Goal: Task Accomplishment & Management: Manage account settings

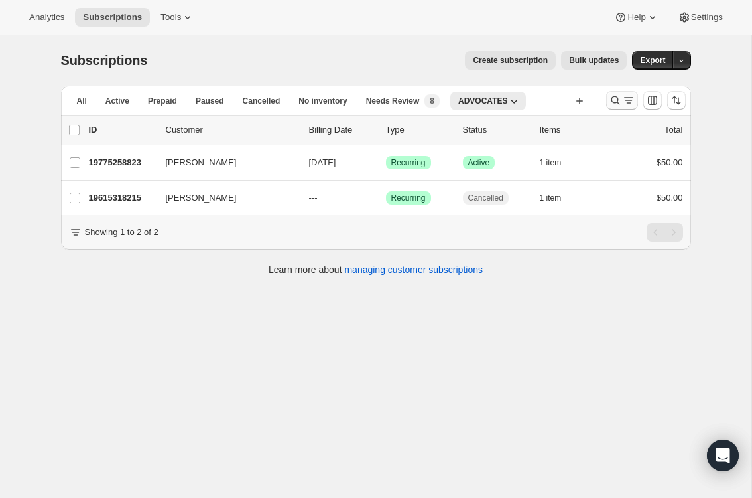
click at [615, 101] on icon "Search and filter results" at bounding box center [615, 100] width 13 height 13
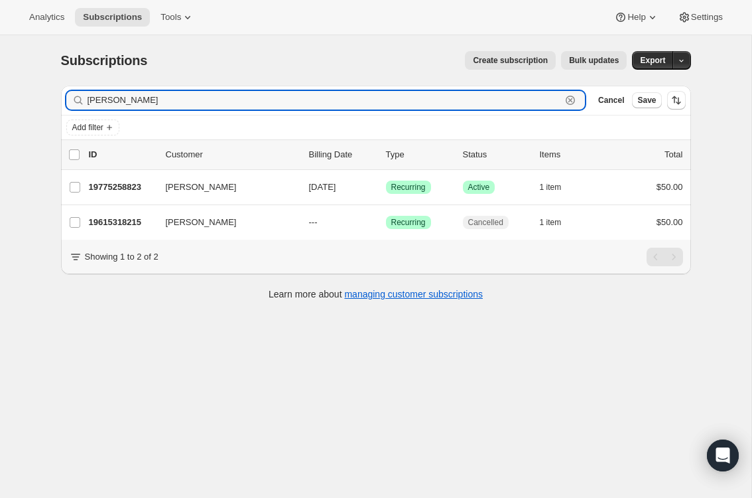
click at [568, 100] on icon "button" at bounding box center [570, 100] width 13 height 13
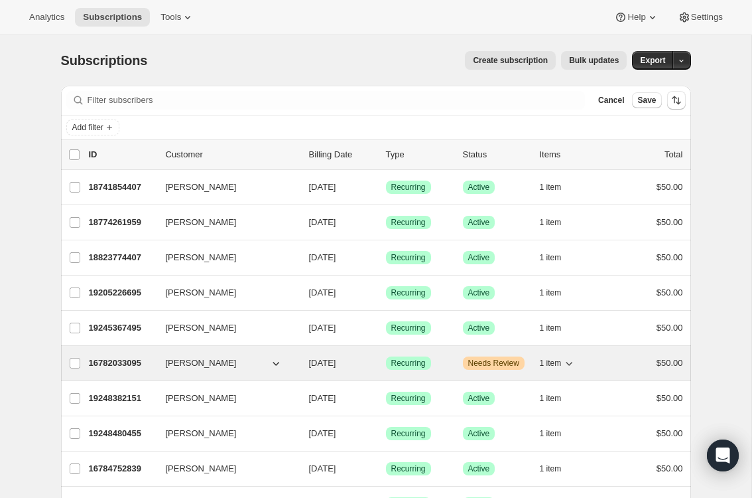
click at [576, 362] on icon "button" at bounding box center [569, 362] width 13 height 13
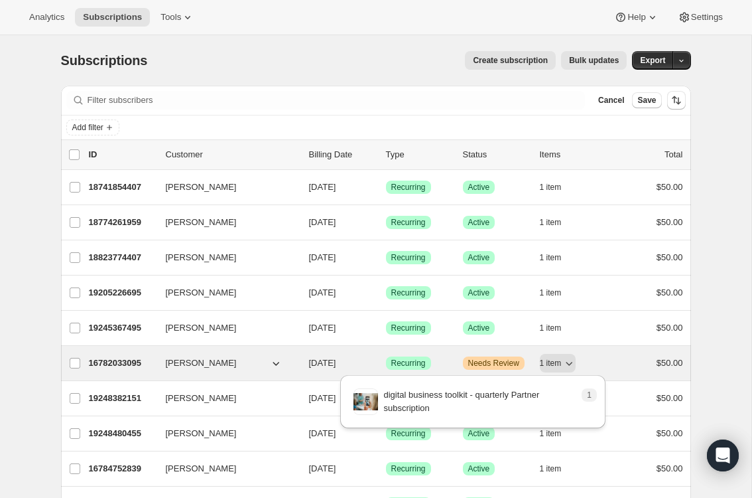
click at [184, 364] on span "[PERSON_NAME]" at bounding box center [201, 362] width 71 height 13
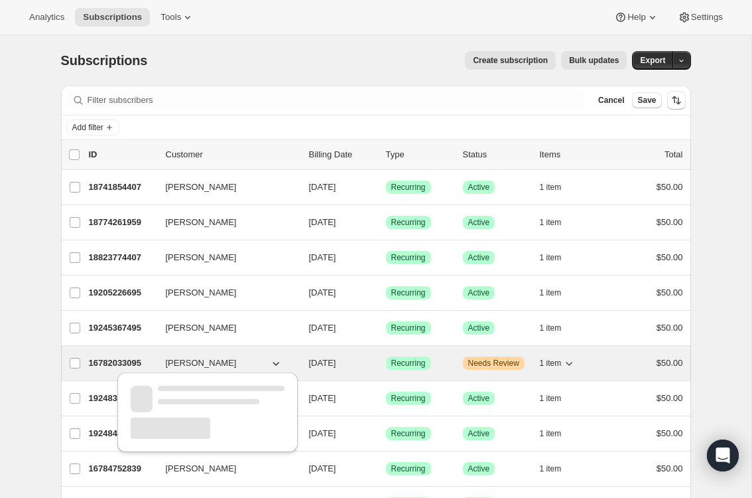
click at [126, 364] on p "16782033095" at bounding box center [122, 362] width 66 height 13
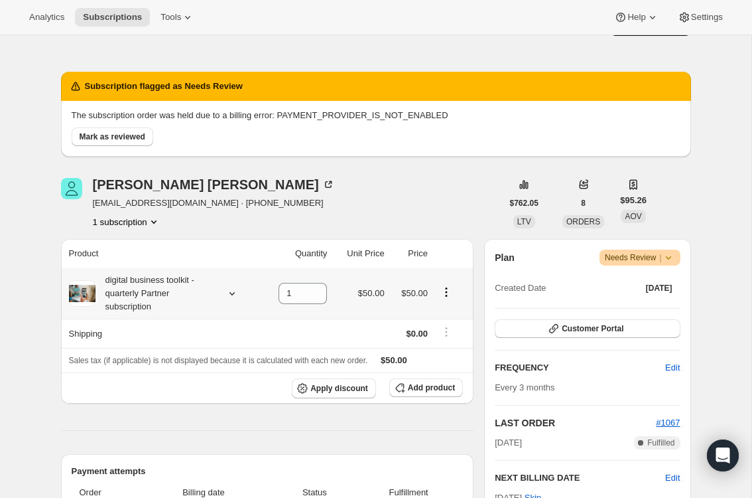
scroll to position [62, 0]
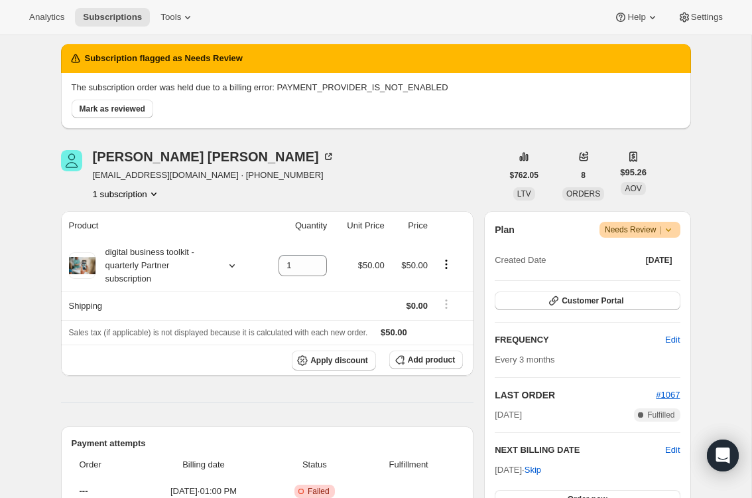
click at [672, 228] on icon at bounding box center [668, 229] width 13 height 13
click at [687, 179] on div "[PERSON_NAME] [EMAIL_ADDRESS][DOMAIN_NAME] · [PHONE_NUMBER] 1 subscription $762…" at bounding box center [376, 175] width 630 height 50
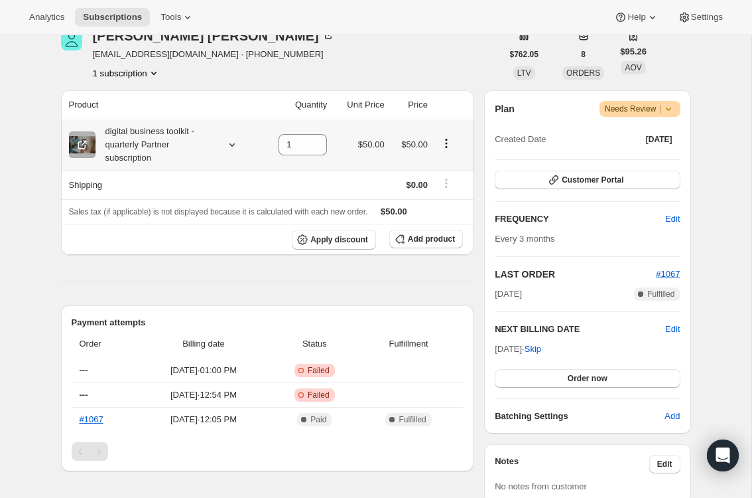
scroll to position [159, 0]
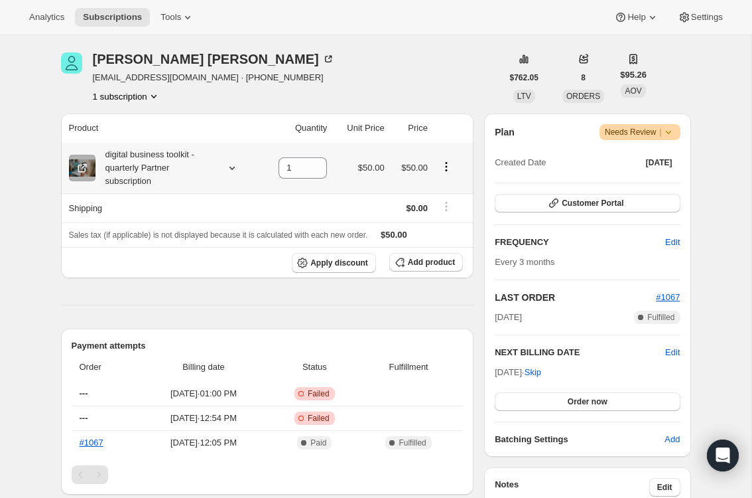
click at [447, 166] on icon "Product actions" at bounding box center [446, 166] width 2 height 2
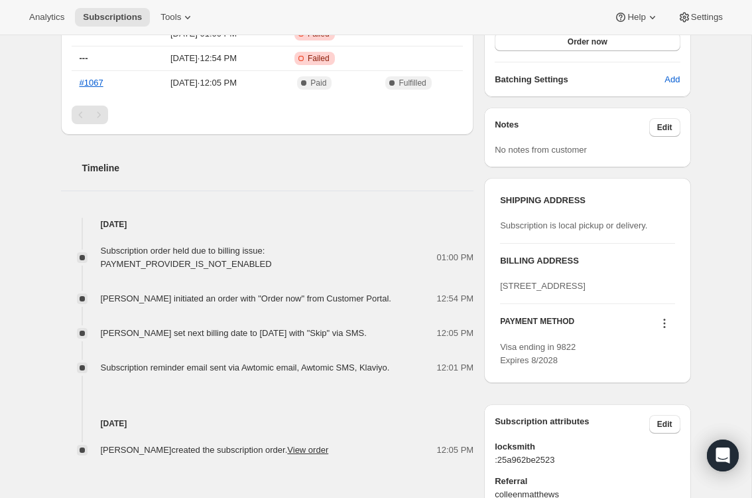
scroll to position [541, 0]
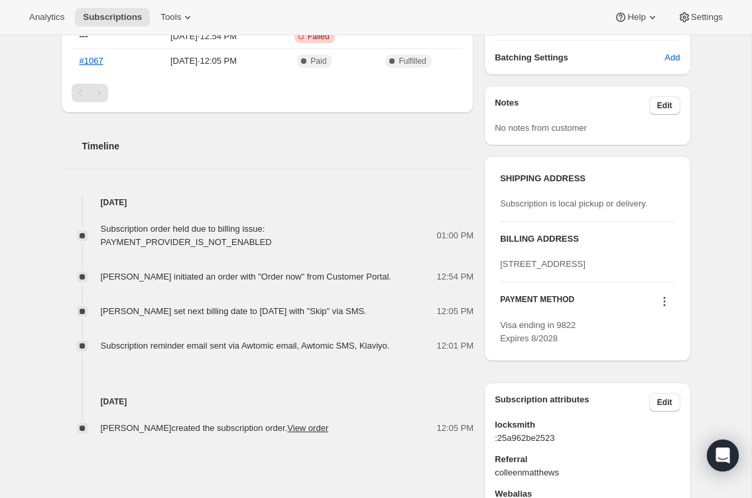
click at [666, 308] on icon at bounding box center [664, 301] width 13 height 13
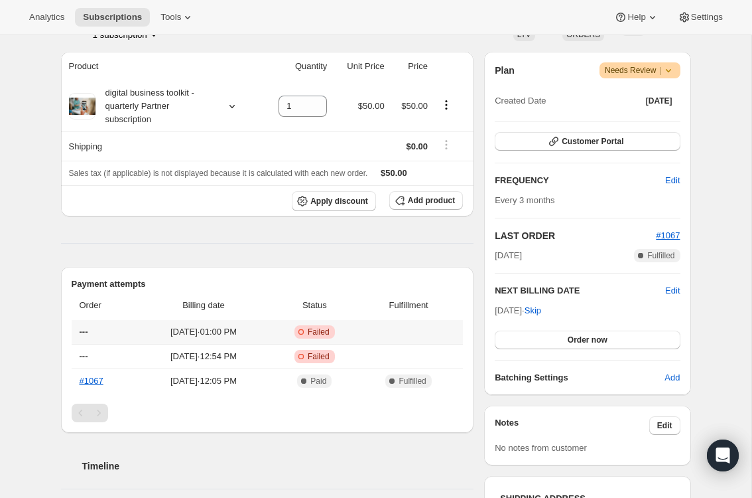
scroll to position [0, 0]
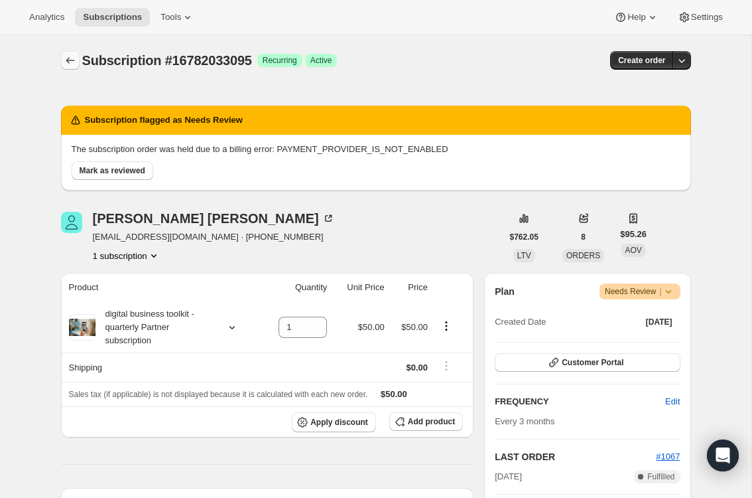
click at [64, 64] on icon "Subscriptions" at bounding box center [70, 60] width 13 height 13
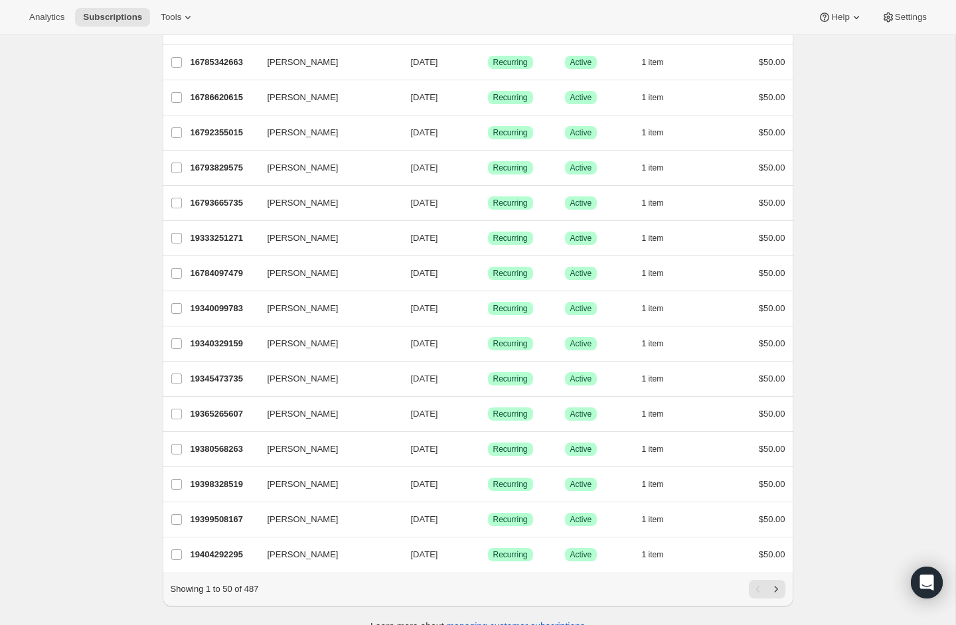
scroll to position [1336, 0]
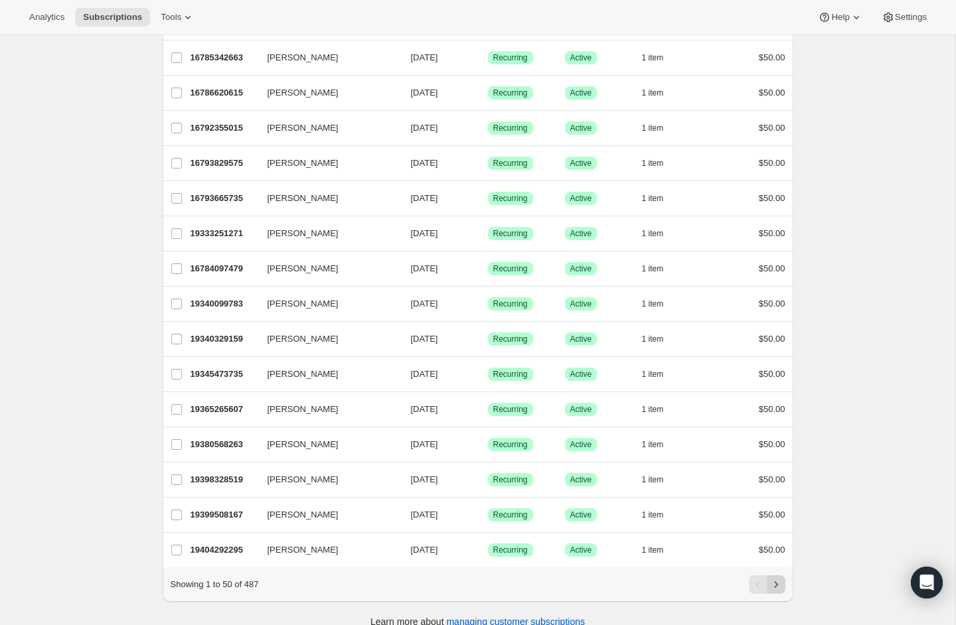
click at [752, 497] on icon "Next" at bounding box center [775, 584] width 13 height 13
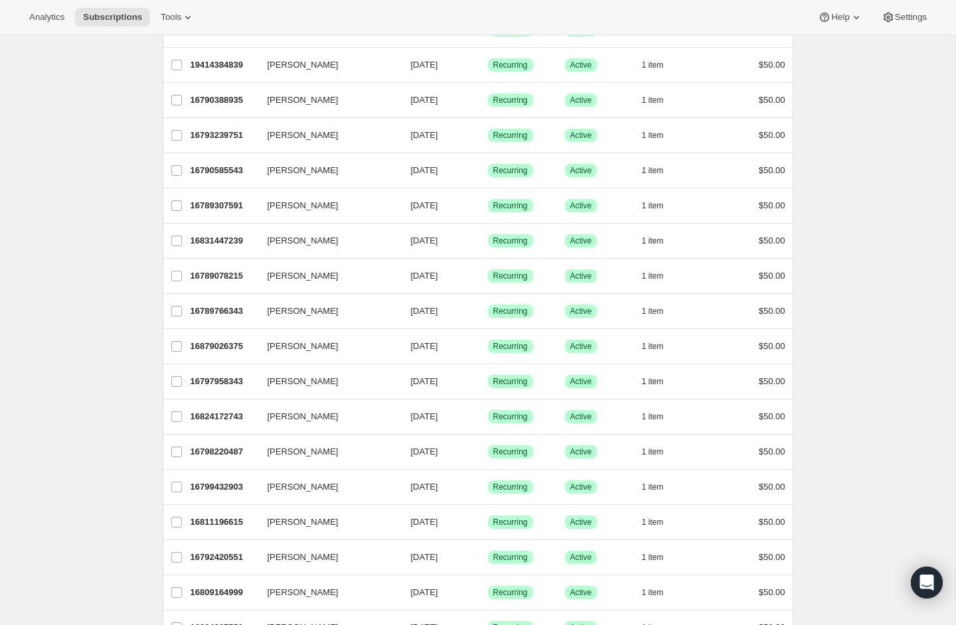
scroll to position [0, 0]
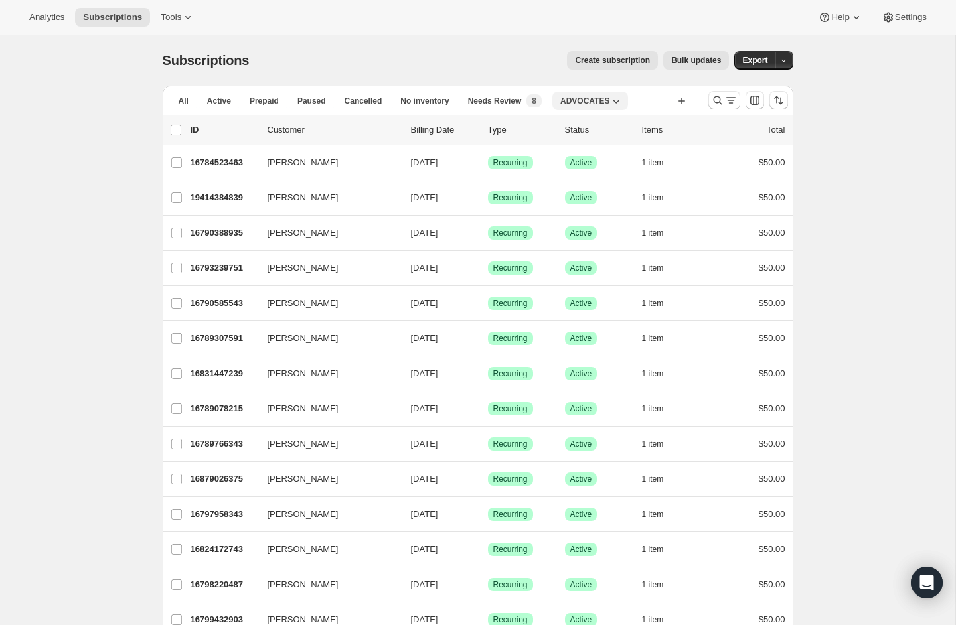
click at [620, 102] on icon "button" at bounding box center [616, 102] width 7 height 4
click at [536, 98] on span "8" at bounding box center [534, 101] width 5 height 11
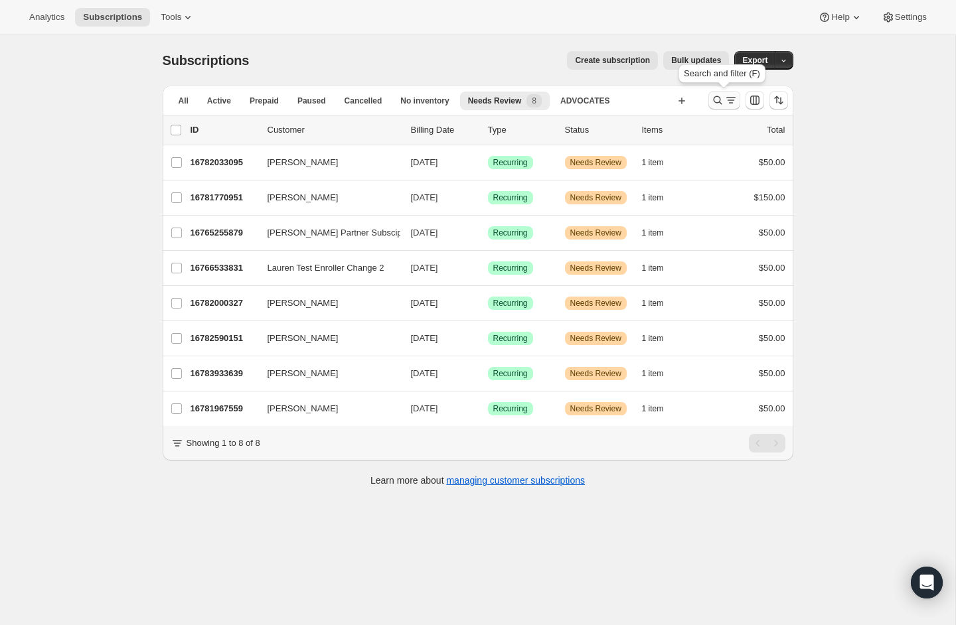
click at [715, 100] on icon "Search and filter results" at bounding box center [717, 100] width 13 height 13
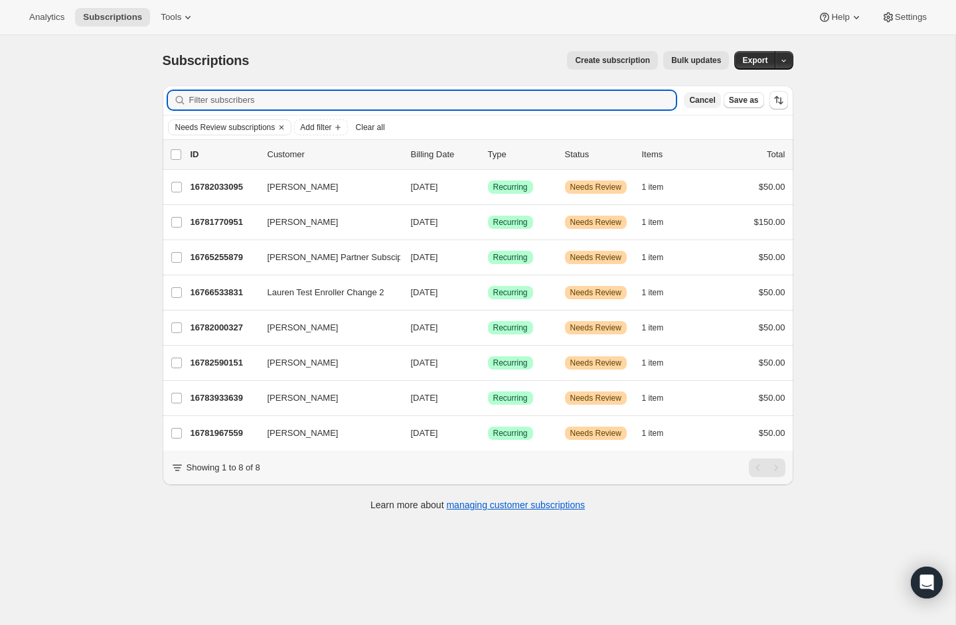
click at [708, 99] on span "Cancel" at bounding box center [702, 100] width 26 height 11
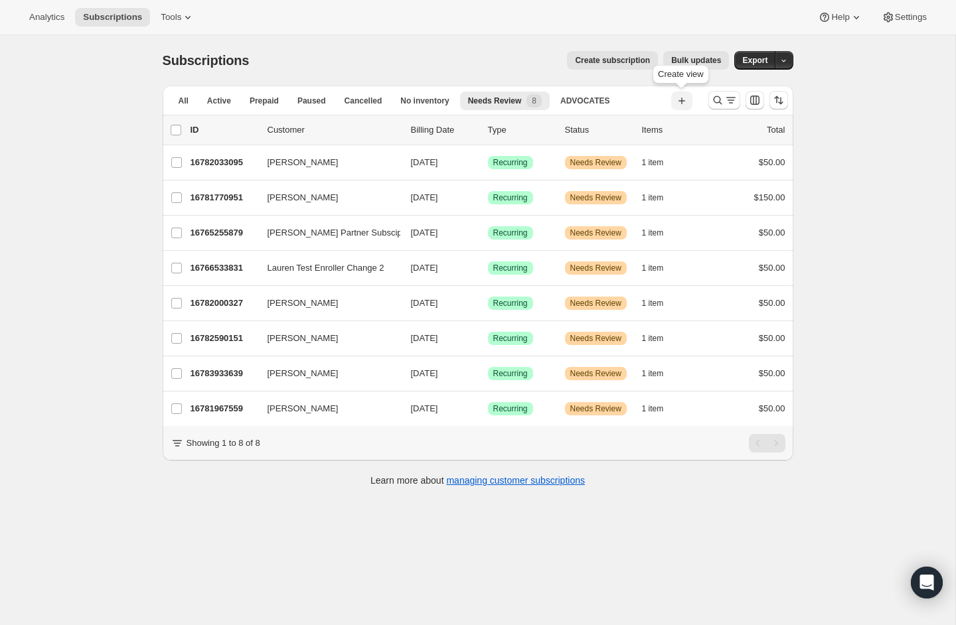
click at [682, 100] on icon "button" at bounding box center [681, 100] width 13 height 13
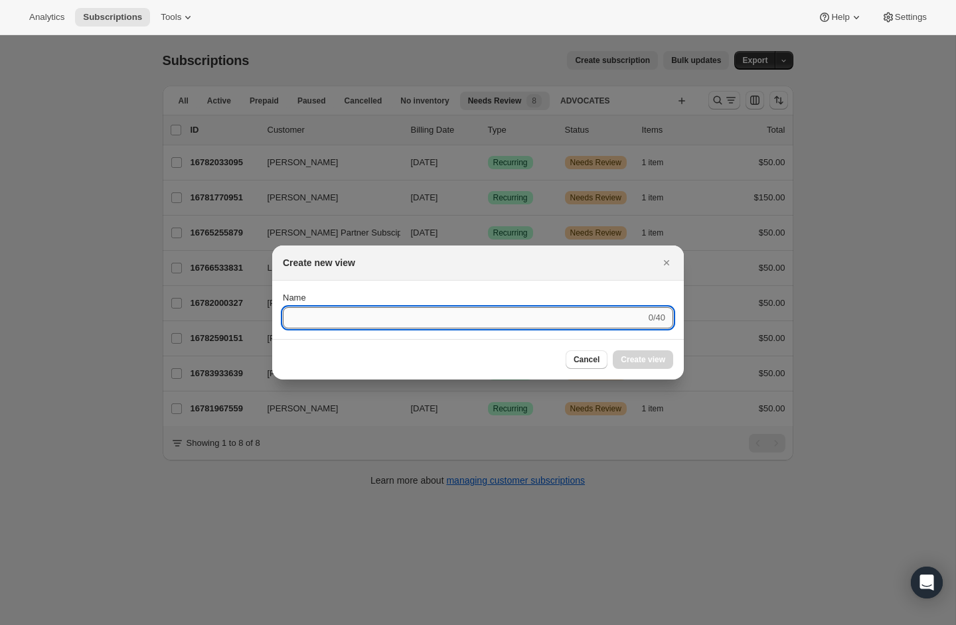
type input "H"
type input "RESTORE | HELP"
click at [283, 281] on button "Submit" at bounding box center [302, 288] width 38 height 14
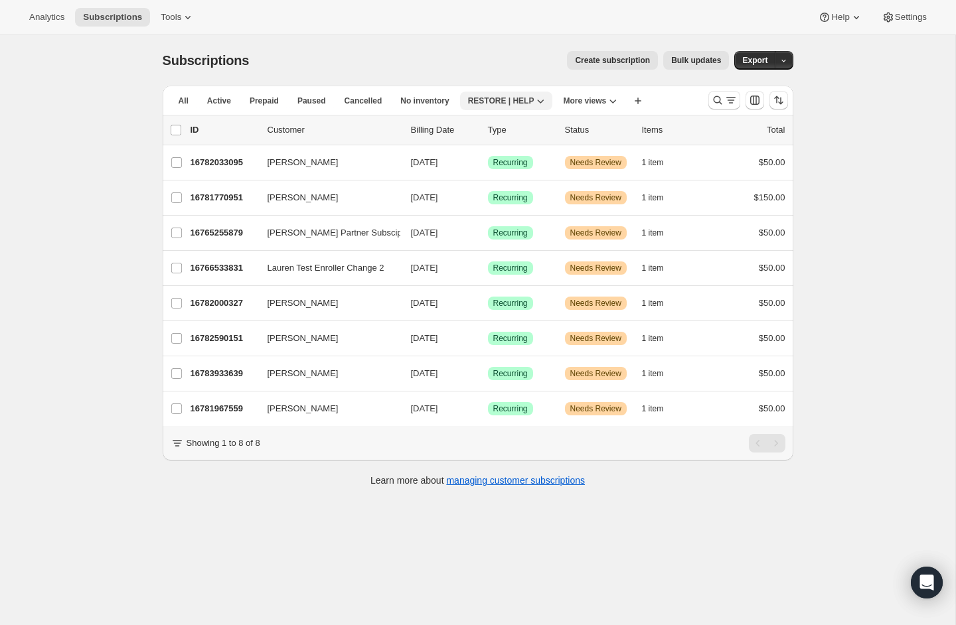
click at [541, 99] on icon "button" at bounding box center [540, 100] width 13 height 13
click at [512, 153] on span "Rename view" at bounding box center [512, 150] width 52 height 10
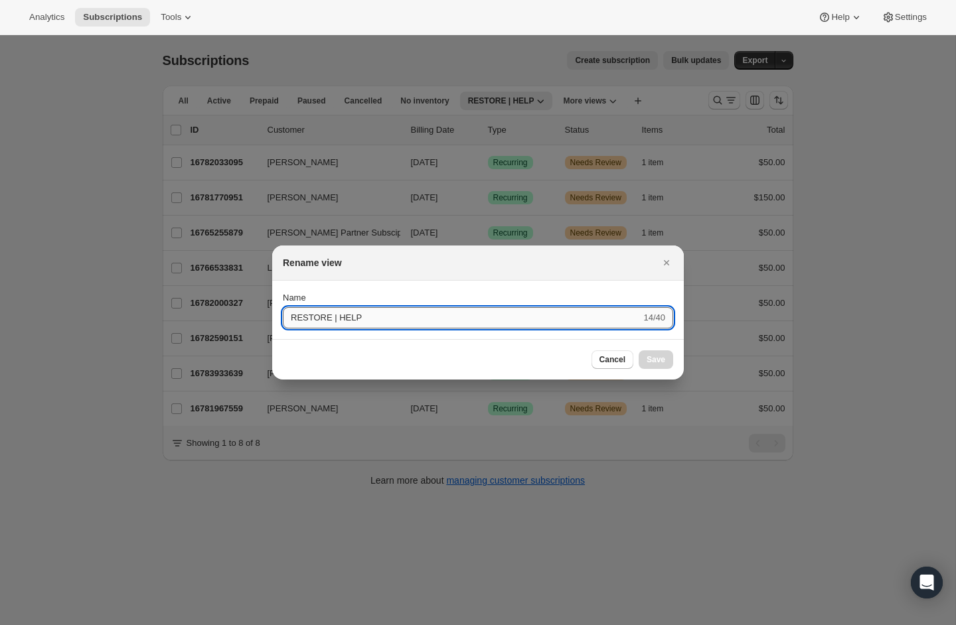
click at [392, 312] on input "RESTORE | HELP" at bounding box center [462, 317] width 358 height 21
type input "N"
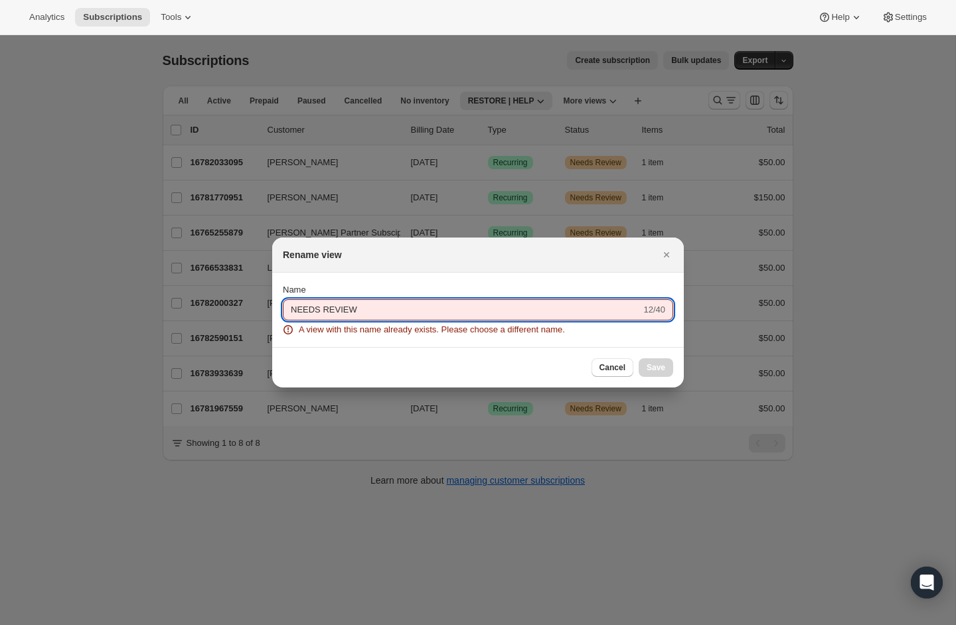
type input "NEEDS REVIEW"
click at [283, 273] on button "Submit" at bounding box center [302, 280] width 38 height 14
click at [405, 315] on input "NEEDS REVIEW" at bounding box center [462, 309] width 358 height 21
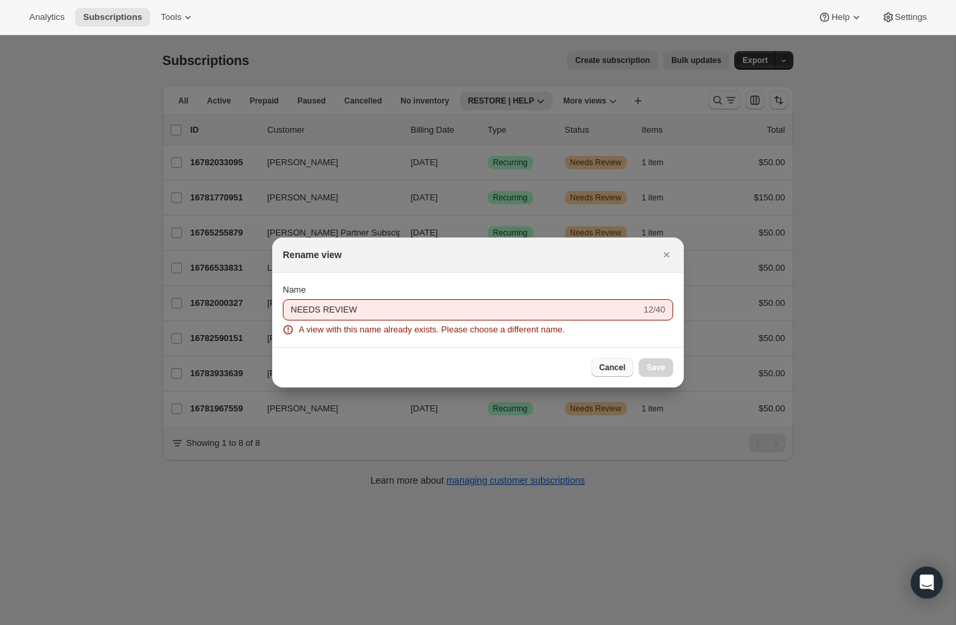
click at [622, 374] on button "Cancel" at bounding box center [612, 367] width 42 height 19
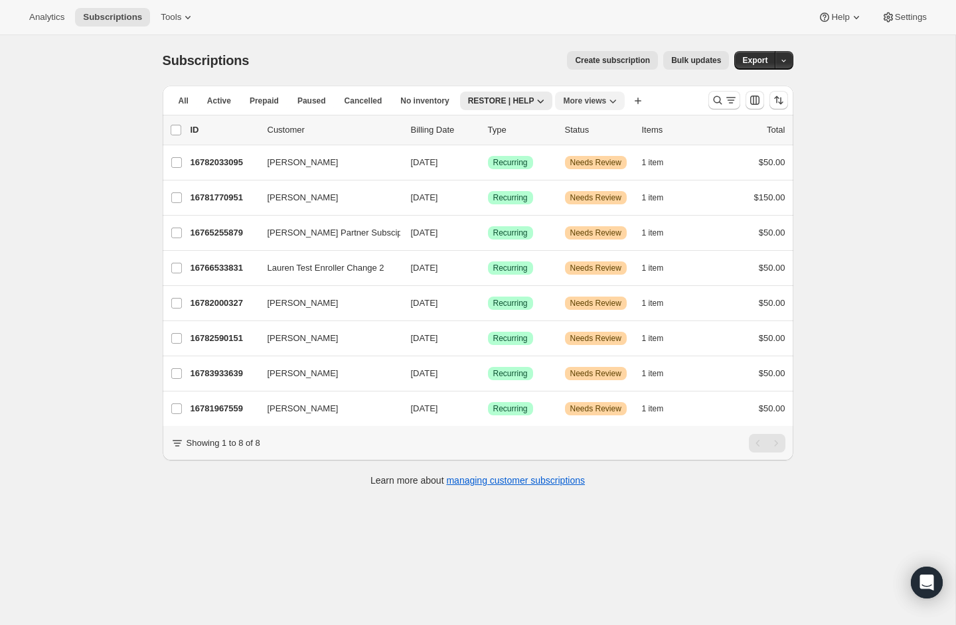
click at [605, 104] on span "More views" at bounding box center [584, 101] width 43 height 11
click at [541, 101] on icon "button" at bounding box center [540, 100] width 13 height 13
click at [629, 94] on button "Create new view" at bounding box center [637, 101] width 21 height 19
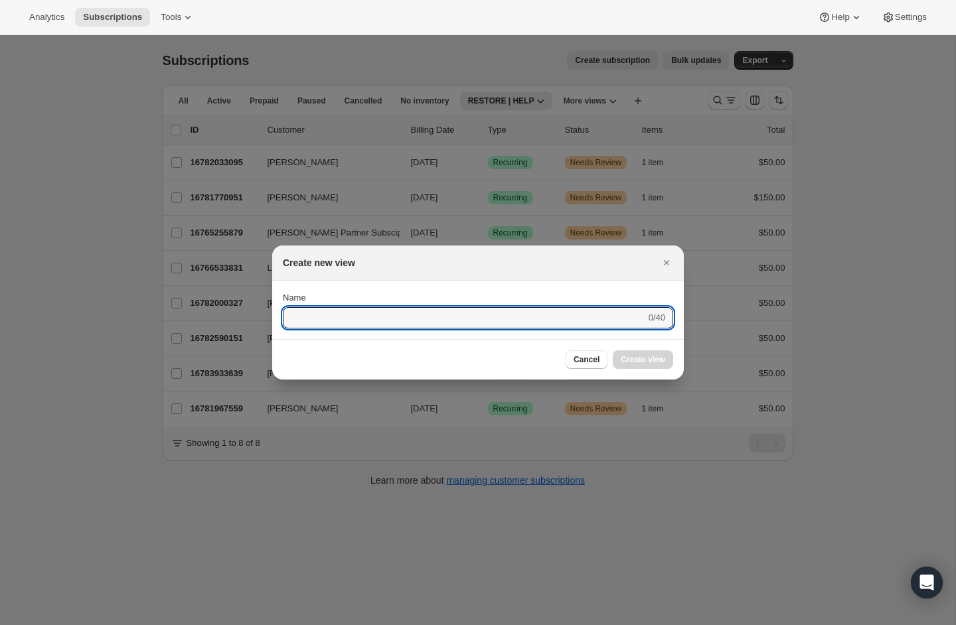
click at [694, 122] on div at bounding box center [478, 312] width 956 height 625
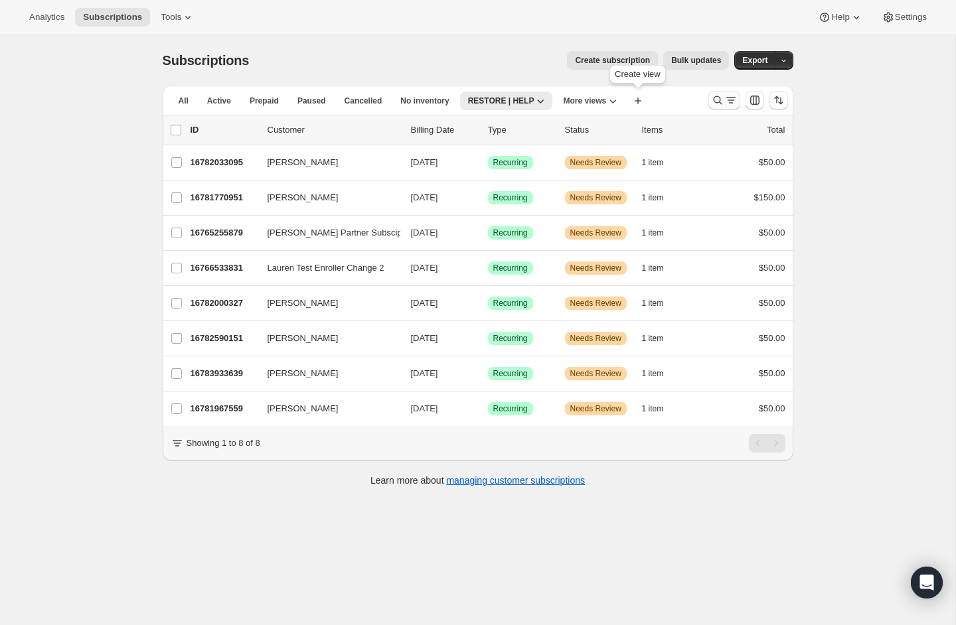
click at [719, 107] on button "Search and filter results" at bounding box center [724, 100] width 32 height 19
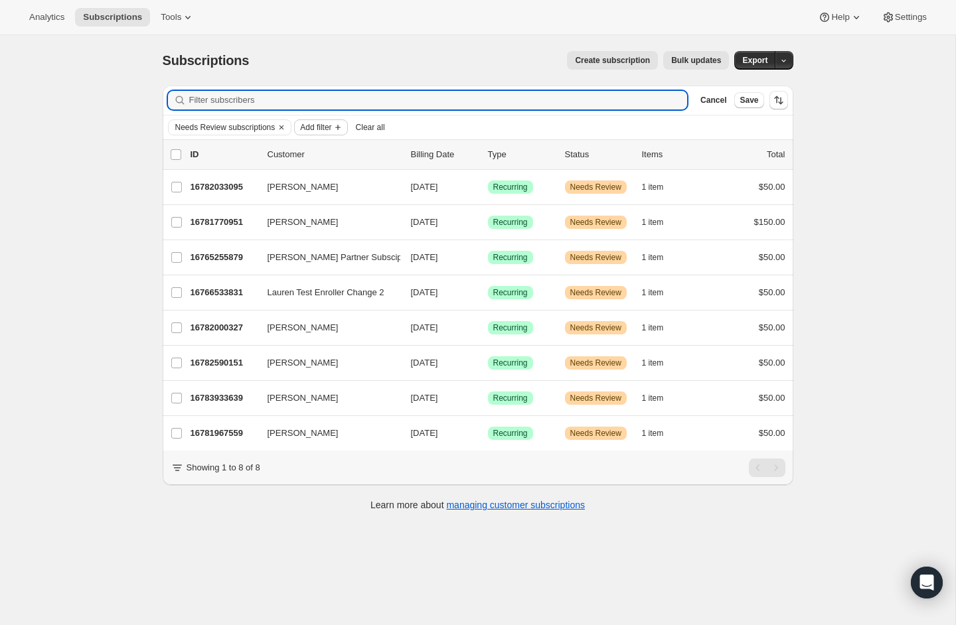
click at [331, 127] on span "Add filter" at bounding box center [315, 127] width 31 height 11
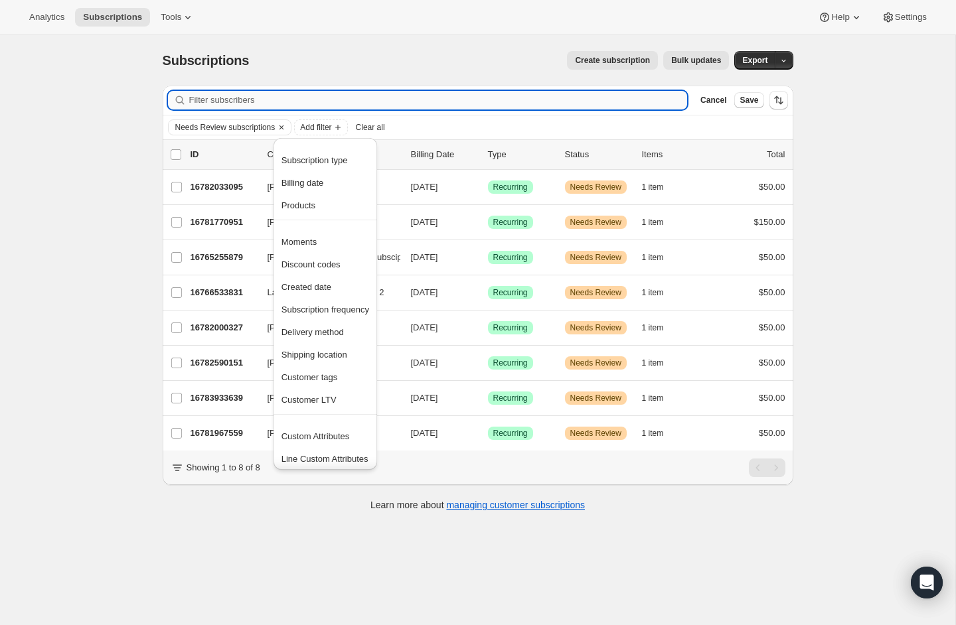
click at [486, 106] on input "Filter subscribers" at bounding box center [438, 100] width 498 height 19
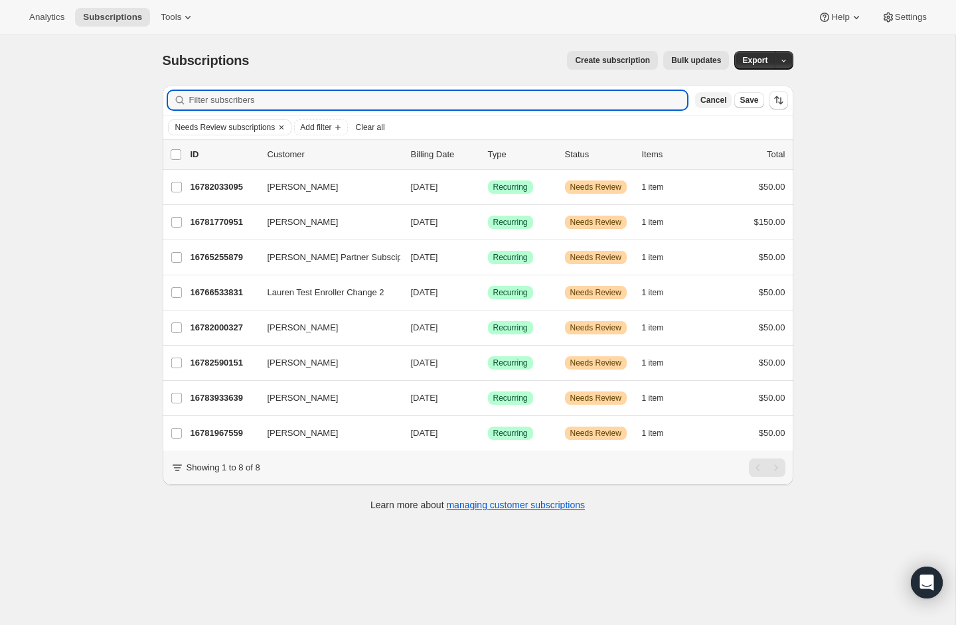
click at [717, 99] on span "Cancel" at bounding box center [713, 100] width 26 height 11
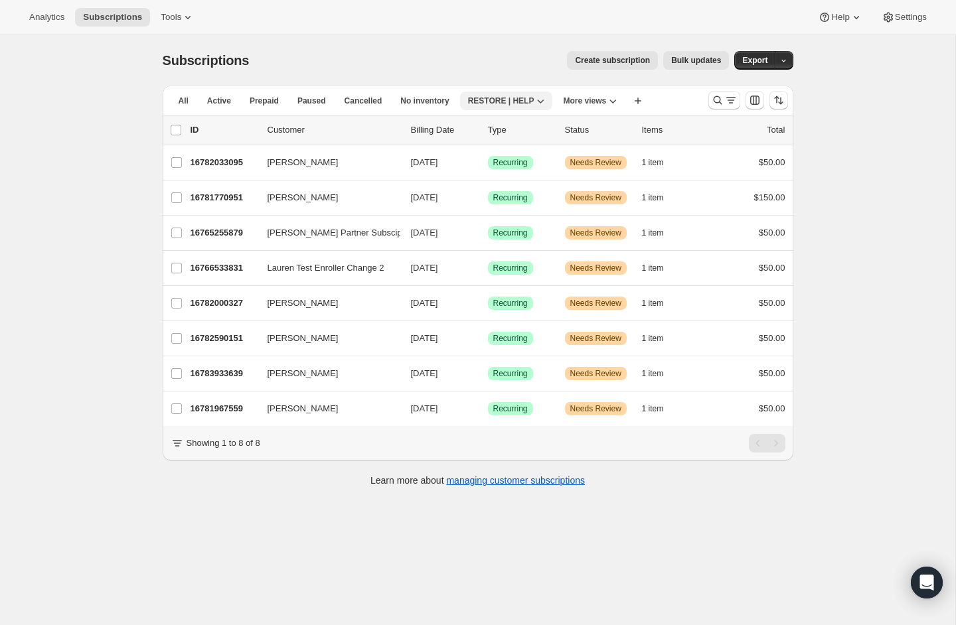
click at [537, 94] on icon "button" at bounding box center [540, 100] width 13 height 13
click at [515, 175] on span "Delete view" at bounding box center [508, 173] width 44 height 10
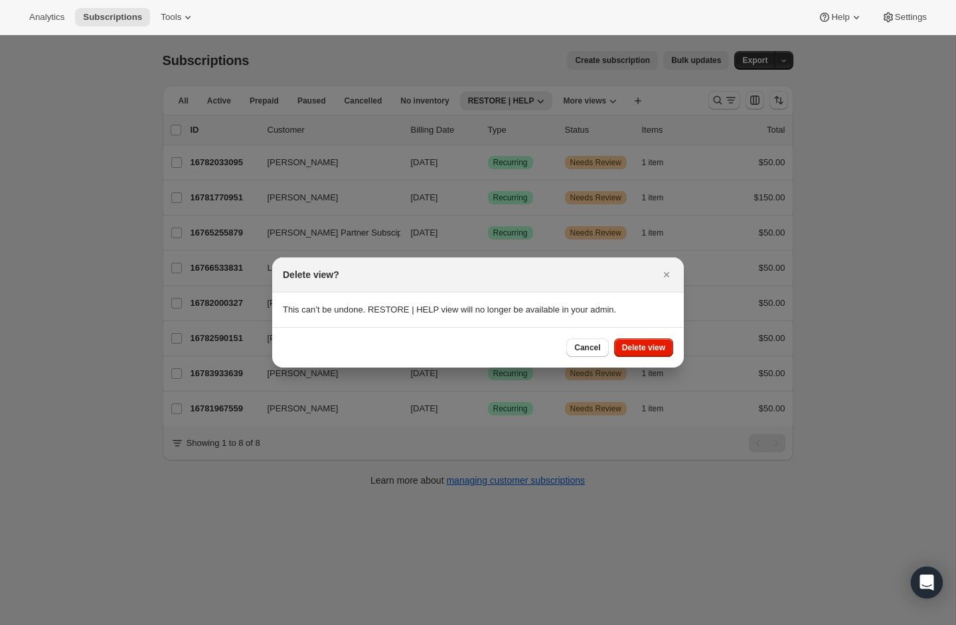
click at [657, 362] on div "Cancel Delete view" at bounding box center [477, 347] width 411 height 40
click at [656, 352] on span "Delete view" at bounding box center [643, 347] width 43 height 11
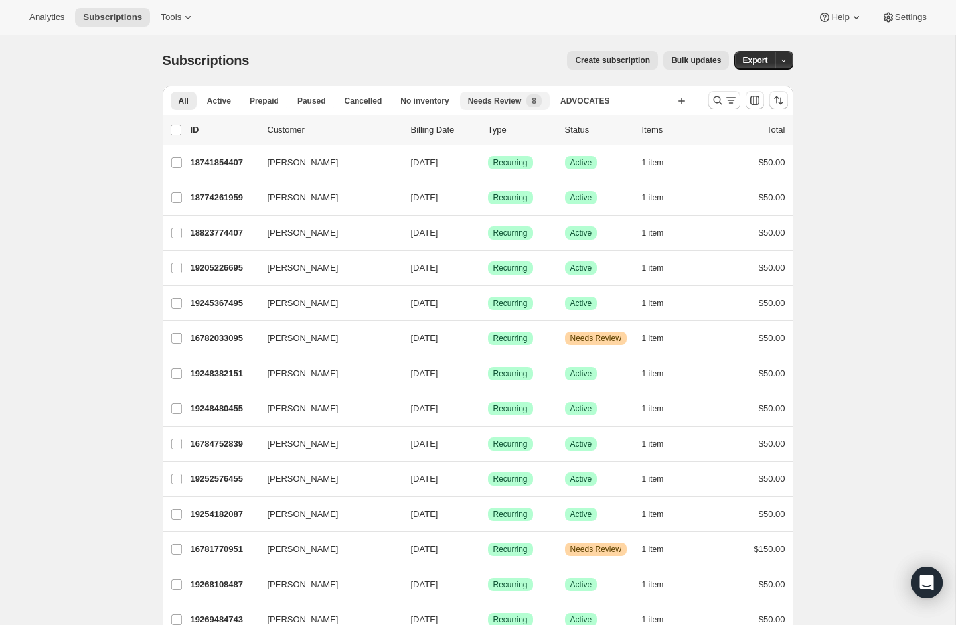
click at [510, 97] on span "Needs Review" at bounding box center [495, 101] width 54 height 11
